Goal: Navigation & Orientation: Find specific page/section

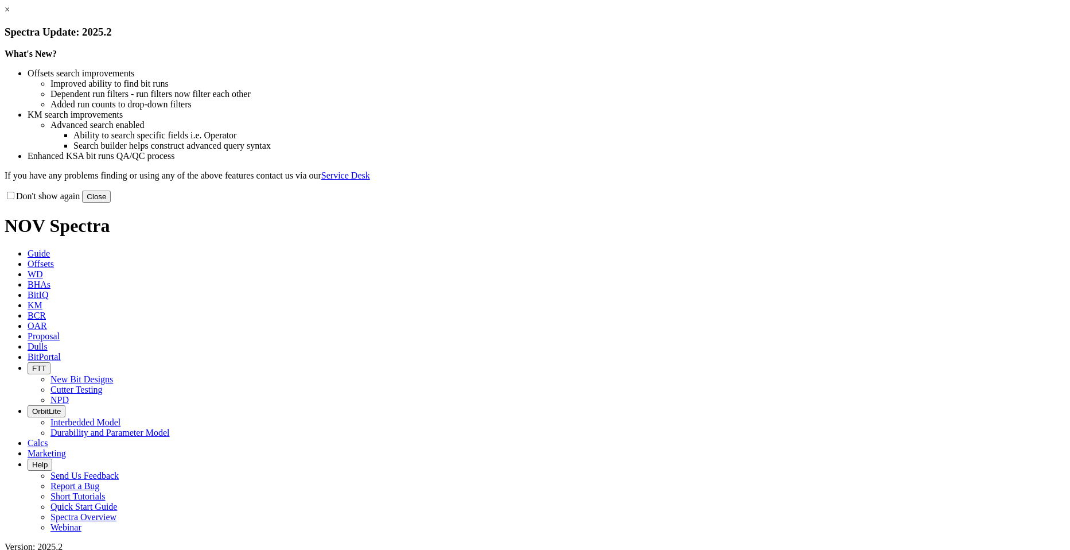
drag, startPoint x: 766, startPoint y: 313, endPoint x: 594, endPoint y: 296, distance: 172.9
click at [111, 203] on button "Close" at bounding box center [96, 196] width 29 height 12
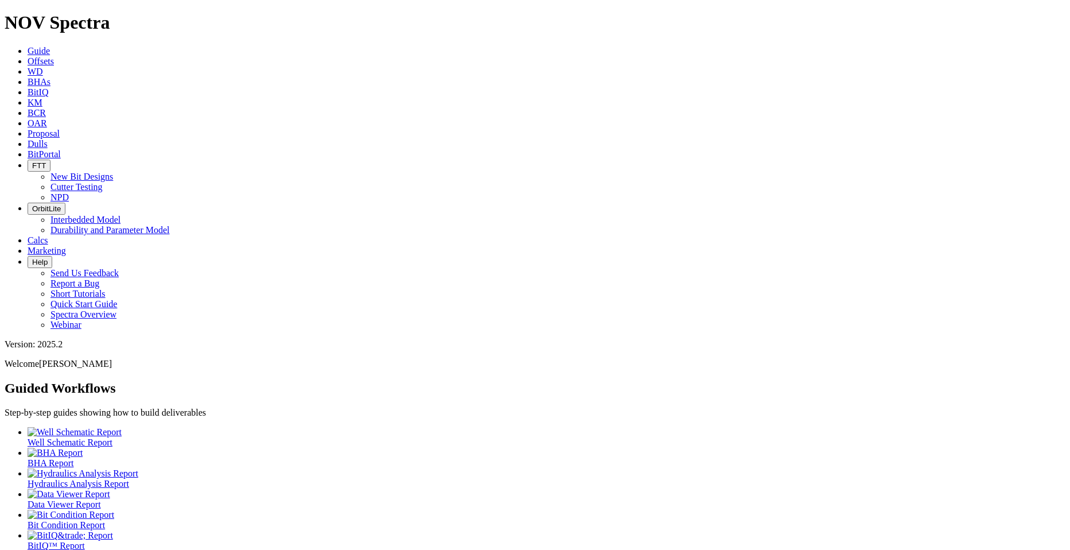
click at [28, 56] on icon at bounding box center [28, 61] width 0 height 10
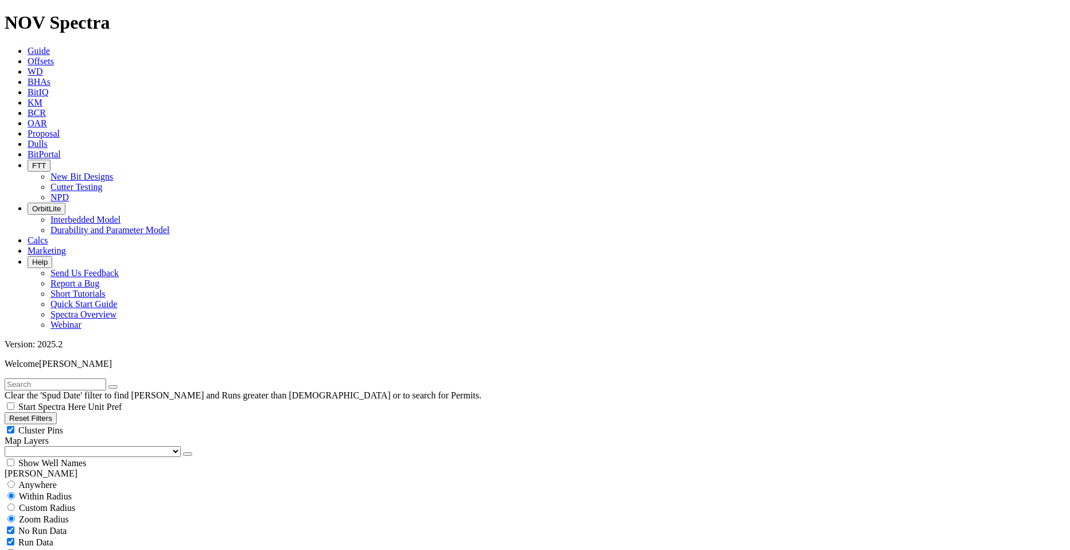
click at [50, 46] on link "Guide" at bounding box center [39, 51] width 22 height 10
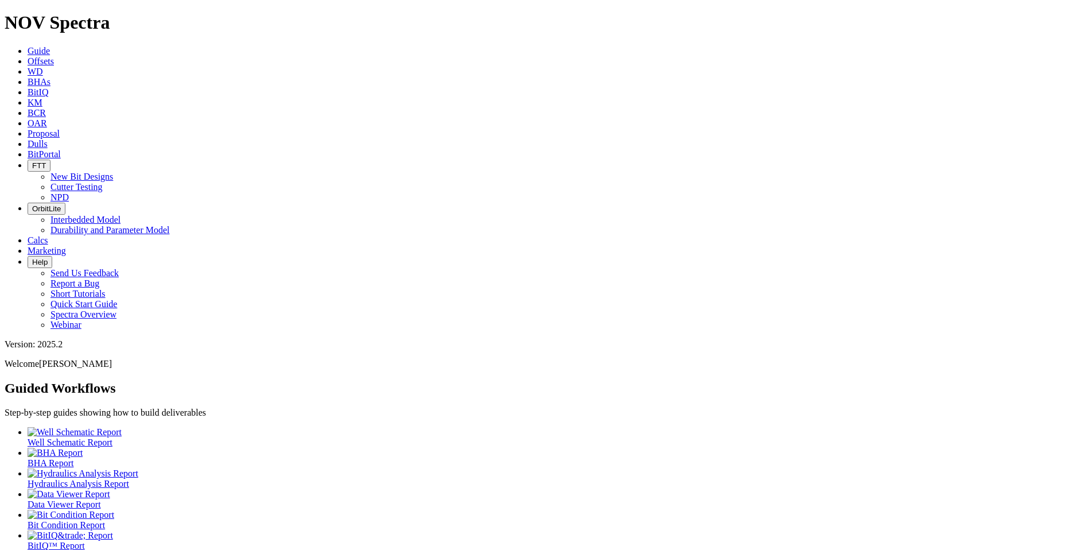
click at [61, 149] on span "BitPortal" at bounding box center [44, 154] width 33 height 10
